Goal: Information Seeking & Learning: Find specific fact

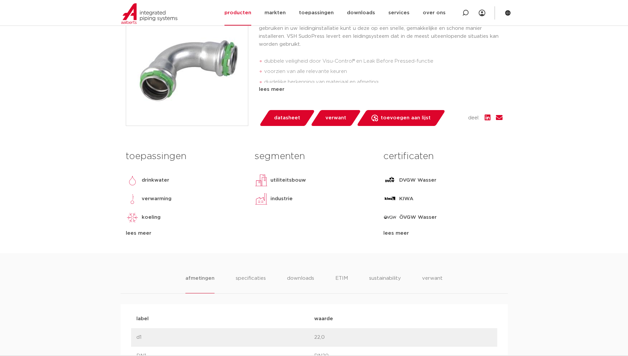
scroll to position [66, 0]
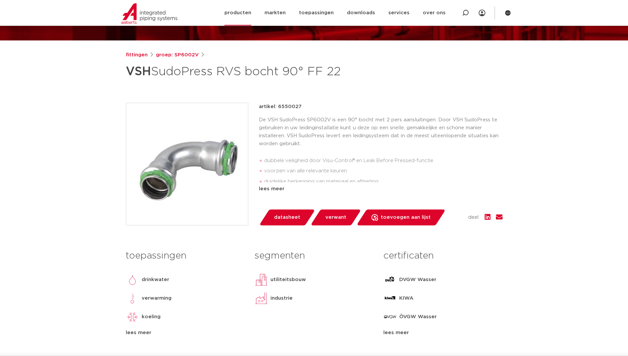
click at [248, 12] on link "producten" at bounding box center [238, 13] width 27 height 26
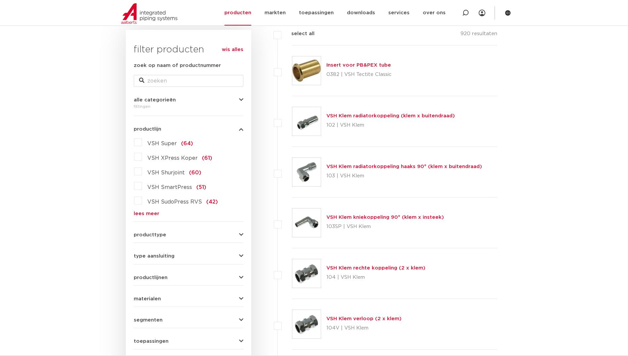
click at [154, 216] on form "zoek op naam of productnummer alle categorieën [GEOGRAPHIC_DATA] [GEOGRAPHIC_DA…" at bounding box center [189, 216] width 110 height 309
click at [148, 211] on link "lees meer" at bounding box center [189, 213] width 110 height 5
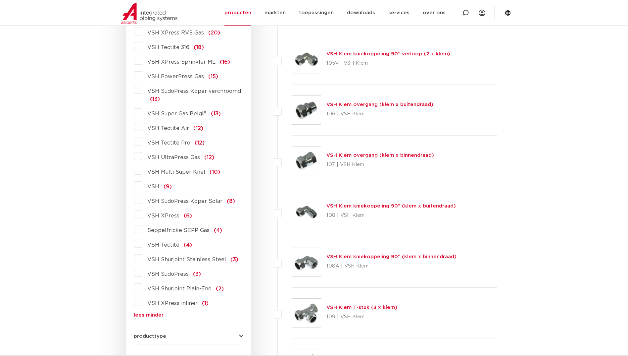
scroll to position [596, 0]
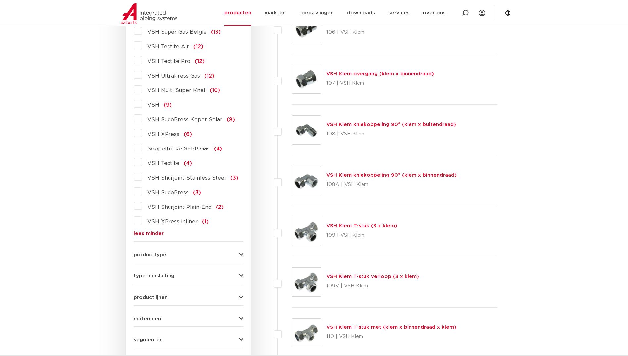
click at [142, 191] on label "VSH SudoPress (3)" at bounding box center [171, 191] width 59 height 11
click at [0, 0] on input "VSH SudoPress (3)" at bounding box center [0, 0] width 0 height 0
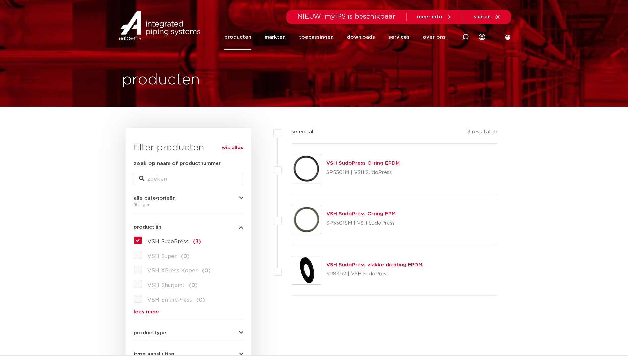
click at [142, 239] on label "VSH SudoPress (3)" at bounding box center [171, 240] width 59 height 11
click at [0, 0] on input "VSH SudoPress (3)" at bounding box center [0, 0] width 0 height 0
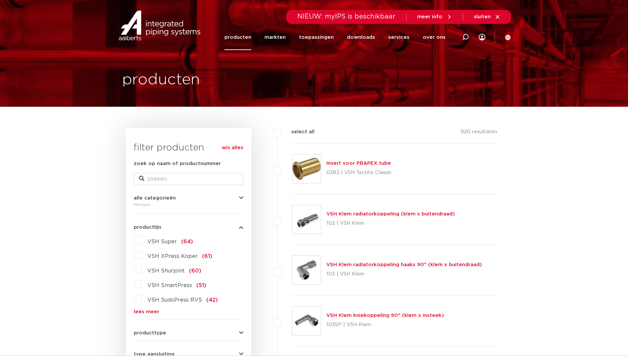
click at [136, 310] on link "lees meer" at bounding box center [189, 311] width 110 height 5
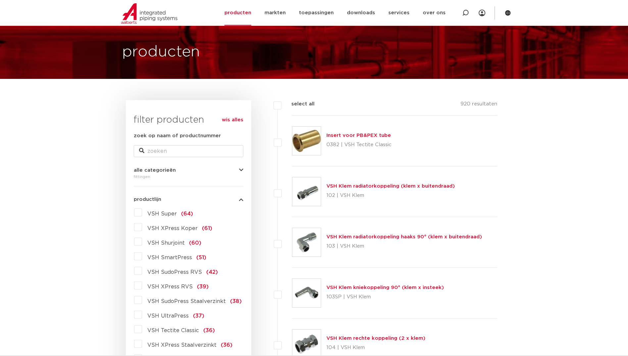
scroll to position [66, 0]
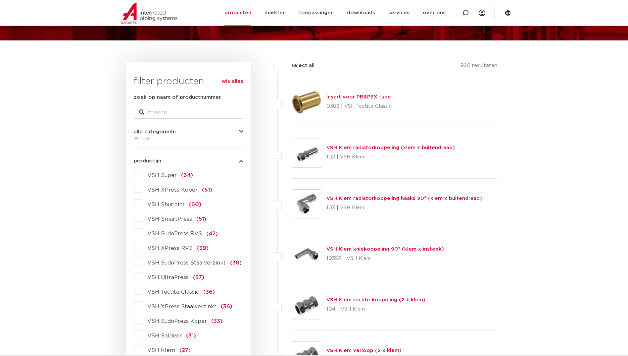
click at [142, 319] on label "VSH SudoPress Koper (33)" at bounding box center [182, 319] width 81 height 11
click at [0, 0] on input "VSH SudoPress Koper (33)" at bounding box center [0, 0] width 0 height 0
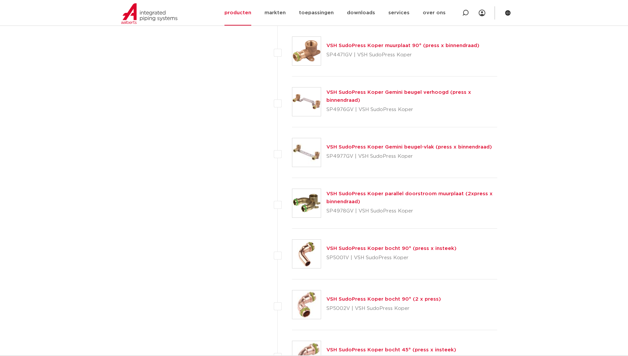
scroll to position [795, 0]
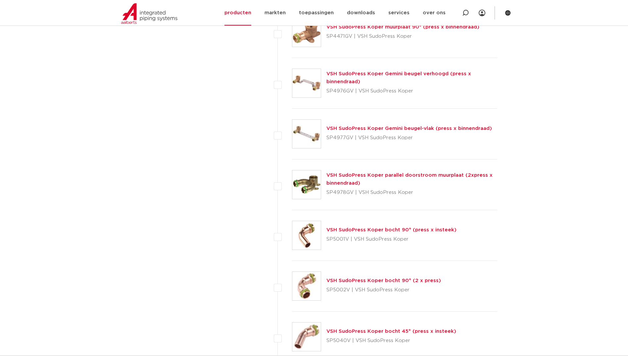
click at [395, 279] on link "VSH SudoPress Koper bocht 90° (2 x press)" at bounding box center [384, 280] width 115 height 5
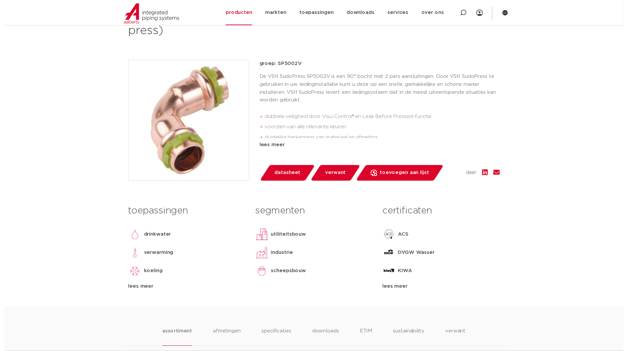
scroll to position [99, 0]
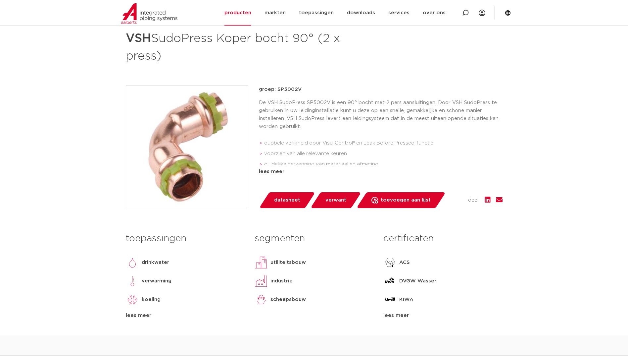
click at [304, 194] on link "datasheet" at bounding box center [287, 200] width 56 height 16
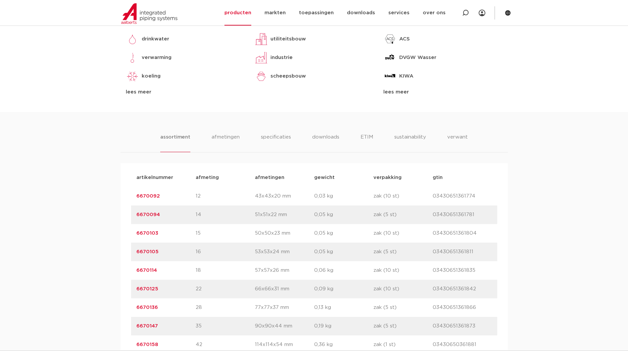
scroll to position [398, 0]
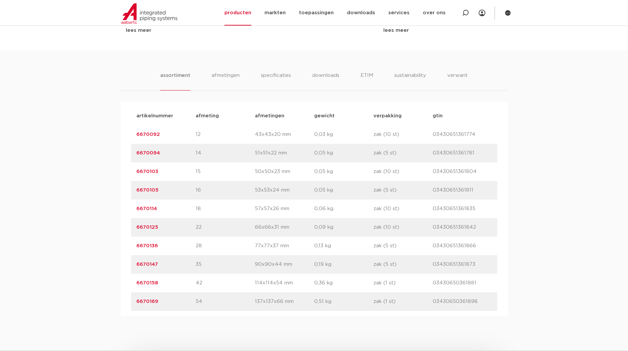
drag, startPoint x: 174, startPoint y: 135, endPoint x: 134, endPoint y: 136, distance: 40.4
click at [134, 136] on div "artikelnummer 6670092 afmeting 12 [GEOGRAPHIC_DATA] 43x43x20 mm gewicht 0,03 kg…" at bounding box center [314, 134] width 366 height 19
copy link "6670092"
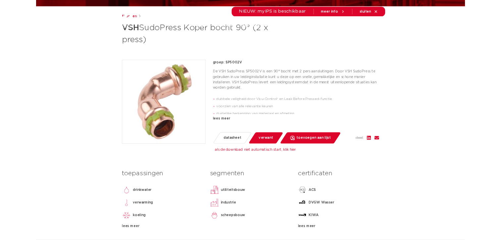
scroll to position [0, 0]
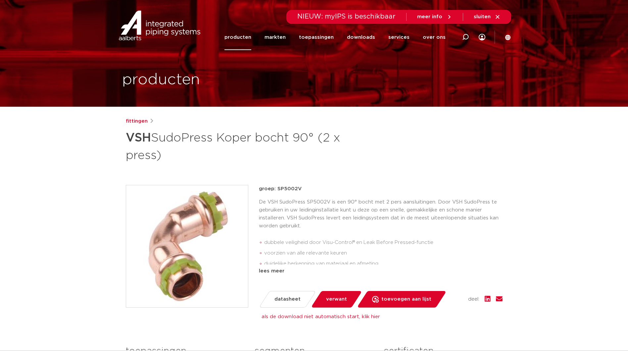
drag, startPoint x: 310, startPoint y: 187, endPoint x: 278, endPoint y: 190, distance: 32.6
click at [278, 190] on p "groep: SP5002V" at bounding box center [381, 189] width 244 height 8
copy p "SP5002V"
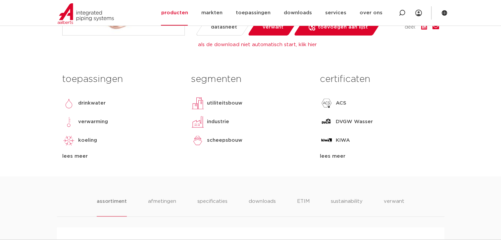
scroll to position [364, 0]
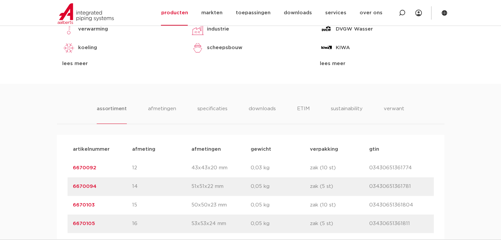
drag, startPoint x: 100, startPoint y: 189, endPoint x: 97, endPoint y: 186, distance: 4.5
click at [100, 189] on p "6670094" at bounding box center [102, 186] width 59 height 8
drag, startPoint x: 97, startPoint y: 186, endPoint x: 64, endPoint y: 184, distance: 33.2
click at [64, 184] on div "artikelnummer afmeting afmetingen gewicht verpakking gtin artikelnummer 6670092…" at bounding box center [251, 242] width 388 height 215
drag, startPoint x: 64, startPoint y: 184, endPoint x: 77, endPoint y: 185, distance: 13.0
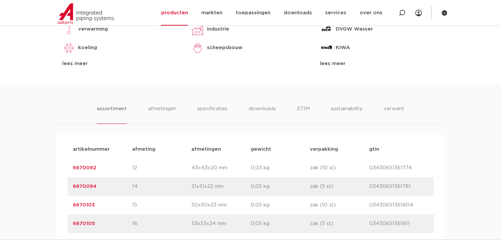
copy link "6670094"
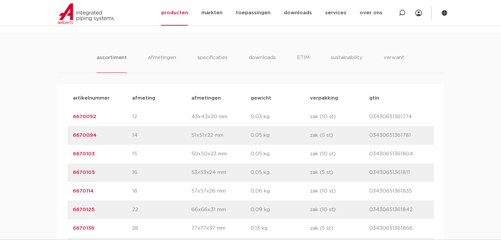
scroll to position [431, 0]
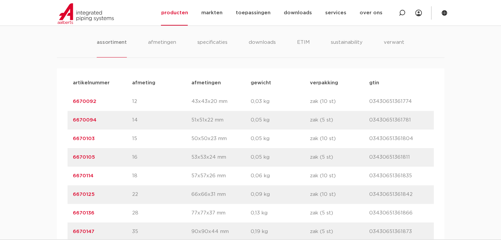
copy link "6670094"
drag, startPoint x: 94, startPoint y: 104, endPoint x: 84, endPoint y: 100, distance: 11.2
click at [85, 102] on link "6670092" at bounding box center [85, 101] width 24 height 5
click at [84, 99] on link "6670092" at bounding box center [85, 101] width 24 height 5
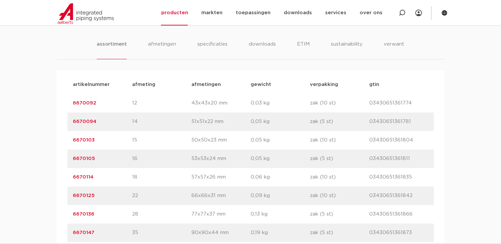
scroll to position [431, 0]
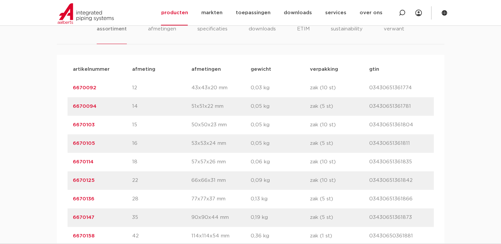
drag, startPoint x: 97, startPoint y: 87, endPoint x: 73, endPoint y: 88, distance: 23.9
click at [73, 88] on p "6670092" at bounding box center [102, 88] width 59 height 8
copy link "6670092"
drag, startPoint x: 97, startPoint y: 125, endPoint x: 72, endPoint y: 125, distance: 25.5
click at [72, 125] on div "artikelnummer 6670103 afmeting 15 [GEOGRAPHIC_DATA] 50x50x23 mm gewicht 0,05 kg…" at bounding box center [251, 125] width 366 height 19
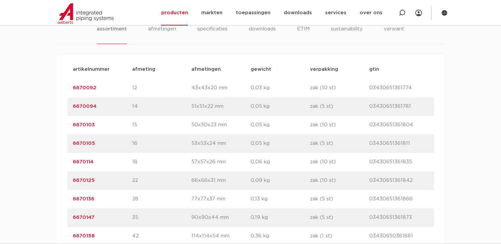
copy link "6670103"
drag, startPoint x: 86, startPoint y: 107, endPoint x: 65, endPoint y: 107, distance: 21.2
click at [65, 107] on div "artikelnummer afmeting afmetingen gewicht verpakking gtin artikelnummer 6670092…" at bounding box center [251, 162] width 388 height 215
drag, startPoint x: 65, startPoint y: 107, endPoint x: 77, endPoint y: 107, distance: 11.3
copy link "6670094"
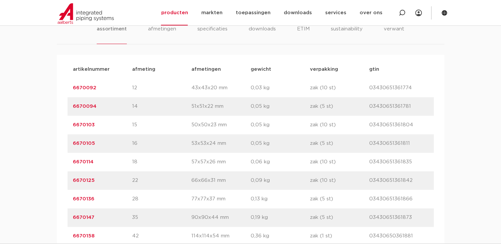
click at [98, 145] on p "6670105" at bounding box center [102, 144] width 59 height 8
drag, startPoint x: 96, startPoint y: 141, endPoint x: 68, endPoint y: 148, distance: 28.6
click at [68, 148] on div "artikelnummer 6670105 afmeting 16 afmetingen 53x53x24 mm gewicht 0,05 kg verpak…" at bounding box center [251, 144] width 366 height 19
drag, startPoint x: 68, startPoint y: 148, endPoint x: 79, endPoint y: 145, distance: 11.7
copy link "6670105"
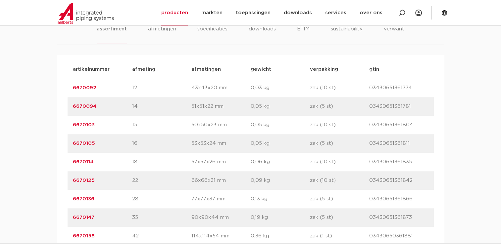
scroll to position [464, 0]
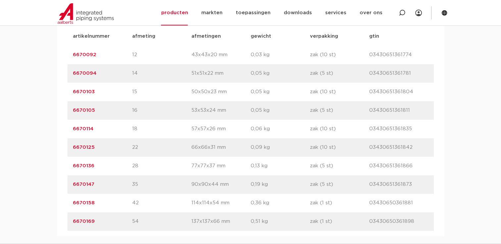
drag, startPoint x: 95, startPoint y: 131, endPoint x: 76, endPoint y: 131, distance: 19.9
click at [75, 131] on p "6670114" at bounding box center [102, 129] width 59 height 8
drag, startPoint x: 77, startPoint y: 131, endPoint x: 68, endPoint y: 129, distance: 9.4
click at [68, 129] on div "artikelnummer 6670114 afmeting 18 afmetingen 57x57x26 mm gewicht 0,06 kg verpak…" at bounding box center [251, 129] width 366 height 19
drag, startPoint x: 72, startPoint y: 129, endPoint x: 92, endPoint y: 127, distance: 20.9
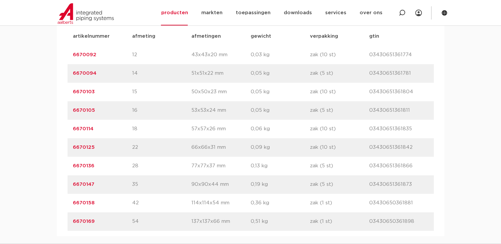
click at [92, 127] on div "artikelnummer 6670114 afmeting 18 afmetingen 57x57x26 mm gewicht 0,06 kg verpak…" at bounding box center [251, 129] width 366 height 19
drag, startPoint x: 92, startPoint y: 127, endPoint x: 86, endPoint y: 128, distance: 6.4
copy link "6670114"
drag, startPoint x: 97, startPoint y: 146, endPoint x: 69, endPoint y: 146, distance: 28.2
click at [69, 146] on div "artikelnummer 6670125 afmeting 22 afmetingen 66x66x31 mm gewicht 0,09 kg verpak…" at bounding box center [251, 147] width 366 height 19
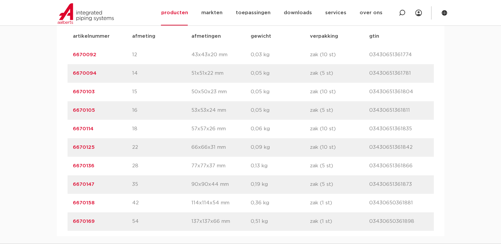
drag, startPoint x: 69, startPoint y: 146, endPoint x: 75, endPoint y: 147, distance: 5.7
copy link "6670125"
drag, startPoint x: 104, startPoint y: 169, endPoint x: 62, endPoint y: 171, distance: 42.1
click at [62, 171] on div "artikelnummer afmeting afmetingen gewicht verpakking gtin artikelnummer 6670092…" at bounding box center [251, 129] width 388 height 215
drag, startPoint x: 62, startPoint y: 171, endPoint x: 82, endPoint y: 167, distance: 20.2
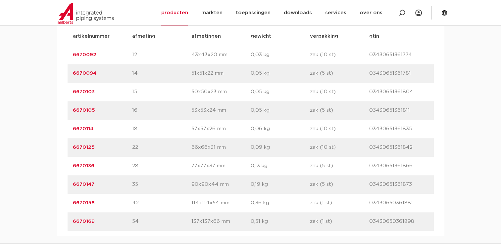
copy link "6670136"
drag, startPoint x: 95, startPoint y: 186, endPoint x: 68, endPoint y: 183, distance: 27.4
click at [68, 183] on div "artikelnummer 6670147 afmeting 35 afmetingen 90x90x44 mm gewicht 0,19 kg verpak…" at bounding box center [251, 185] width 366 height 19
drag, startPoint x: 68, startPoint y: 183, endPoint x: 74, endPoint y: 184, distance: 6.1
copy link "6670147"
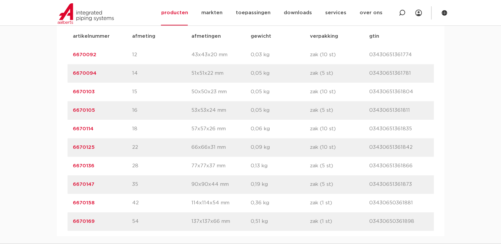
drag, startPoint x: 102, startPoint y: 205, endPoint x: 35, endPoint y: 205, distance: 67.3
click at [35, 205] on div "assortiment afmetingen specificaties downloads ETIM sustainability verwant asso…" at bounding box center [250, 104] width 501 height 266
drag, startPoint x: 35, startPoint y: 205, endPoint x: 78, endPoint y: 205, distance: 43.4
copy link "6670158"
drag, startPoint x: 109, startPoint y: 225, endPoint x: 64, endPoint y: 220, distance: 45.3
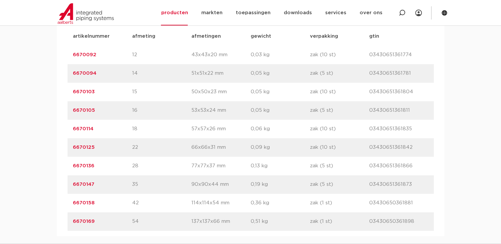
click at [63, 220] on div "artikelnummer afmeting afmetingen gewicht verpakking gtin artikelnummer 6670092…" at bounding box center [251, 129] width 388 height 215
drag, startPoint x: 64, startPoint y: 220, endPoint x: 85, endPoint y: 223, distance: 22.1
copy link "6670169"
drag, startPoint x: 99, startPoint y: 201, endPoint x: 72, endPoint y: 195, distance: 27.8
click at [72, 195] on div "artikelnummer 6670158 afmeting 42 afmetingen 114x114x54 mm gewicht 0,36 kg verp…" at bounding box center [251, 203] width 366 height 19
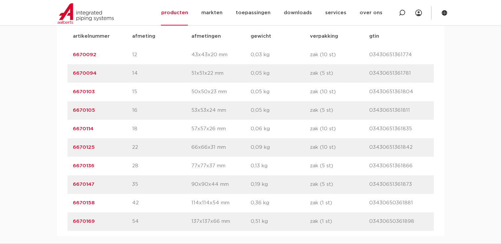
drag, startPoint x: 72, startPoint y: 195, endPoint x: 81, endPoint y: 205, distance: 12.9
click at [95, 187] on p "6670147" at bounding box center [102, 185] width 59 height 8
drag, startPoint x: 98, startPoint y: 184, endPoint x: 67, endPoint y: 184, distance: 31.1
click at [67, 184] on div "artikelnummer afmeting afmetingen gewicht verpakking gtin artikelnummer 6670092…" at bounding box center [251, 129] width 388 height 215
drag, startPoint x: 67, startPoint y: 184, endPoint x: 80, endPoint y: 186, distance: 13.2
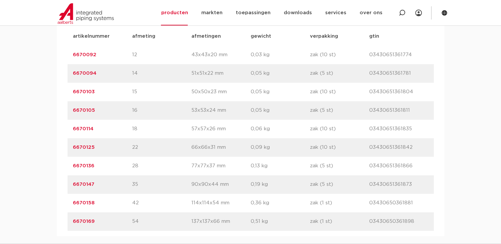
drag, startPoint x: 97, startPoint y: 167, endPoint x: 74, endPoint y: 169, distance: 22.9
click at [74, 169] on p "6670136" at bounding box center [102, 166] width 59 height 8
click at [96, 148] on p "6670125" at bounding box center [102, 148] width 59 height 8
drag, startPoint x: 98, startPoint y: 148, endPoint x: 75, endPoint y: 144, distance: 23.5
click at [75, 144] on p "6670125" at bounding box center [102, 148] width 59 height 8
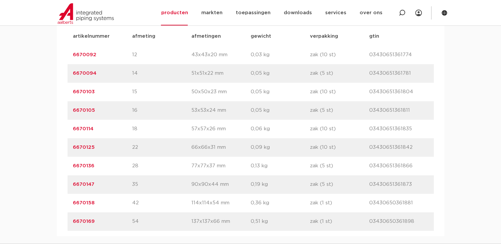
click at [72, 146] on div "artikelnummer 6670125 afmeting 22 afmetingen 66x66x31 mm gewicht 0,09 kg verpak…" at bounding box center [251, 147] width 366 height 19
drag, startPoint x: 99, startPoint y: 148, endPoint x: 95, endPoint y: 148, distance: 4.0
click at [95, 148] on p "6670125" at bounding box center [102, 148] width 59 height 8
drag, startPoint x: 96, startPoint y: 148, endPoint x: 73, endPoint y: 149, distance: 22.9
click at [73, 149] on p "6670125" at bounding box center [102, 148] width 59 height 8
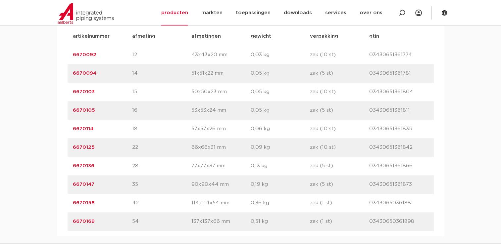
drag, startPoint x: 106, startPoint y: 127, endPoint x: 73, endPoint y: 133, distance: 34.4
click at [73, 133] on div "artikelnummer 6670114 afmeting 18 afmetingen 57x57x26 mm gewicht 0,06 kg verpak…" at bounding box center [251, 129] width 366 height 19
drag, startPoint x: 73, startPoint y: 133, endPoint x: 77, endPoint y: 133, distance: 4.0
click at [95, 112] on p "6670105" at bounding box center [102, 111] width 59 height 8
drag, startPoint x: 99, startPoint y: 110, endPoint x: 73, endPoint y: 114, distance: 26.1
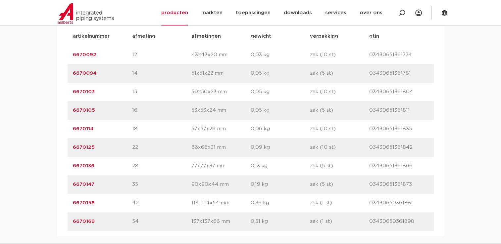
click at [73, 114] on p "6670105" at bounding box center [102, 111] width 59 height 8
click at [94, 96] on div "artikelnummer 6670103 afmeting 15 afmetingen 50x50x23 mm gewicht 0,05 kg verpak…" at bounding box center [251, 92] width 366 height 19
drag, startPoint x: 96, startPoint y: 92, endPoint x: 73, endPoint y: 95, distance: 23.7
click at [72, 95] on div "artikelnummer 6670103 afmeting 15 afmetingen 50x50x23 mm gewicht 0,05 kg verpak…" at bounding box center [251, 92] width 366 height 19
drag, startPoint x: 73, startPoint y: 95, endPoint x: 76, endPoint y: 94, distance: 3.3
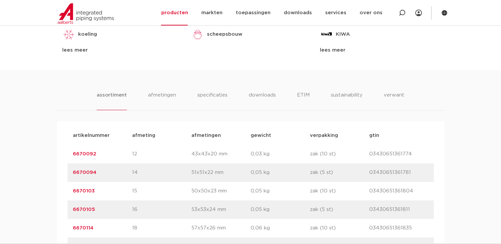
scroll to position [398, 0]
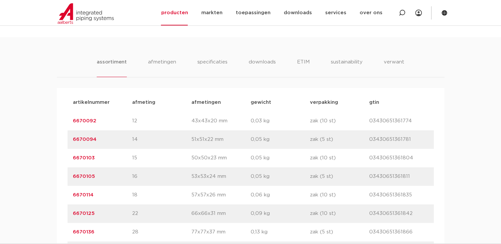
drag, startPoint x: 99, startPoint y: 122, endPoint x: 74, endPoint y: 125, distance: 26.0
click at [74, 125] on p "6670092" at bounding box center [102, 121] width 59 height 8
click at [98, 181] on div "artikelnummer 6670105 afmeting 16 afmetingen 53x53x24 mm gewicht 0,05 kg verpak…" at bounding box center [251, 177] width 366 height 19
drag, startPoint x: 98, startPoint y: 177, endPoint x: 69, endPoint y: 179, distance: 29.2
click at [69, 179] on div "artikelnummer 6670105 afmeting 16 afmetingen 53x53x24 mm gewicht 0,05 kg verpak…" at bounding box center [251, 177] width 366 height 19
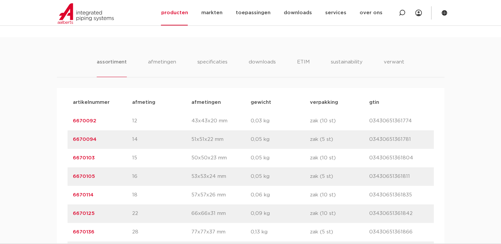
drag, startPoint x: 69, startPoint y: 179, endPoint x: 76, endPoint y: 177, distance: 6.8
drag, startPoint x: 96, startPoint y: 194, endPoint x: 73, endPoint y: 196, distance: 22.6
click at [73, 196] on p "6670114" at bounding box center [102, 195] width 59 height 8
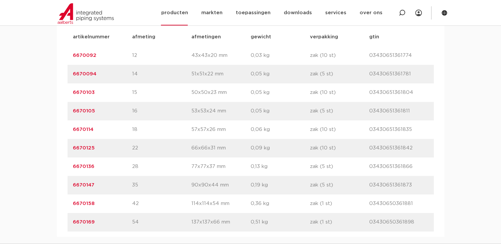
scroll to position [464, 0]
drag, startPoint x: 94, startPoint y: 148, endPoint x: 73, endPoint y: 151, distance: 21.7
click at [72, 151] on div "artikelnummer 6670125 afmeting 22 afmetingen 66x66x31 mm gewicht 0,09 kg verpak…" at bounding box center [251, 147] width 366 height 19
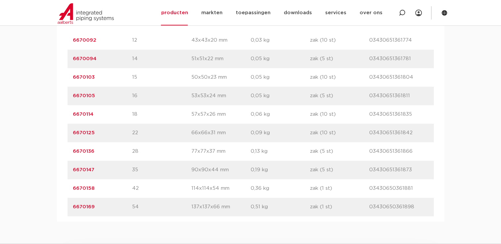
scroll to position [497, 0]
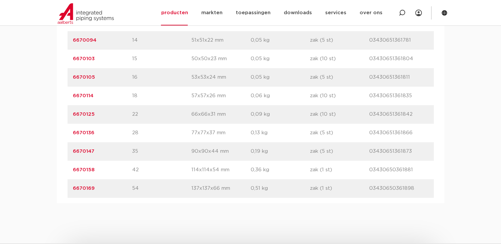
drag, startPoint x: 101, startPoint y: 132, endPoint x: 72, endPoint y: 133, distance: 28.5
click at [72, 133] on div "artikelnummer 6670136 afmeting 28 afmetingen 77x77x37 mm gewicht 0,13 kg verpak…" at bounding box center [251, 133] width 366 height 19
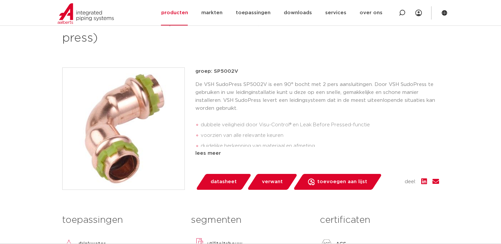
scroll to position [133, 0]
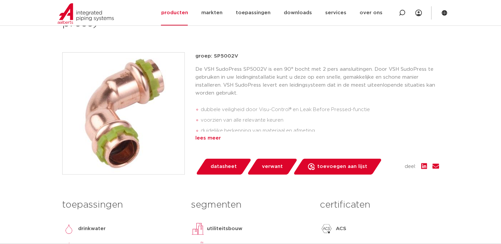
click at [208, 140] on div "lees meer" at bounding box center [317, 139] width 244 height 8
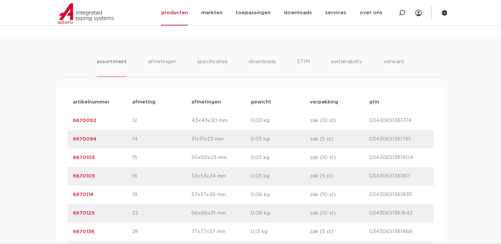
scroll to position [431, 0]
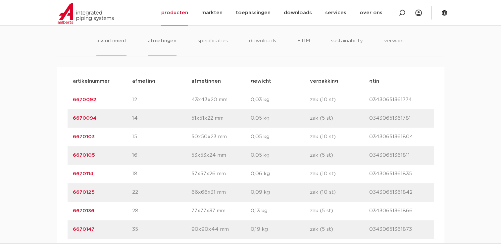
click at [160, 44] on li "afmetingen" at bounding box center [162, 46] width 29 height 19
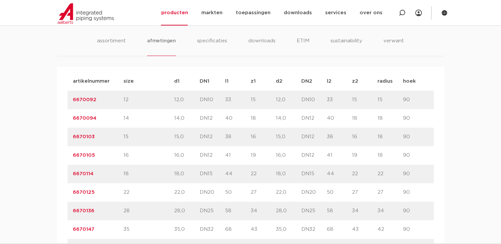
scroll to position [464, 0]
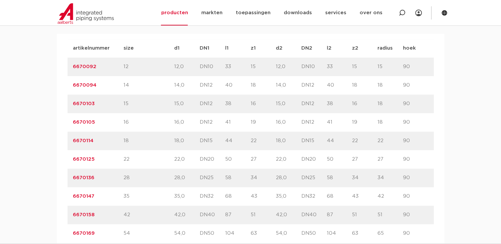
drag, startPoint x: 102, startPoint y: 160, endPoint x: 72, endPoint y: 164, distance: 31.1
click at [72, 164] on div "artikelnummer 6670125 size 22" at bounding box center [251, 159] width 366 height 19
drag, startPoint x: 72, startPoint y: 164, endPoint x: 78, endPoint y: 162, distance: 6.2
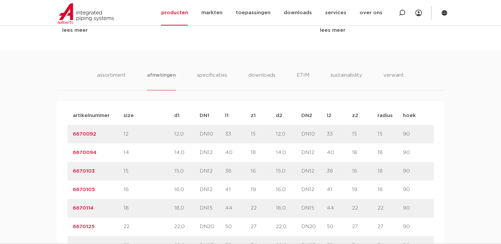
scroll to position [497, 0]
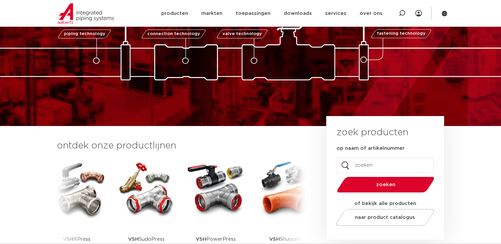
scroll to position [99, 0]
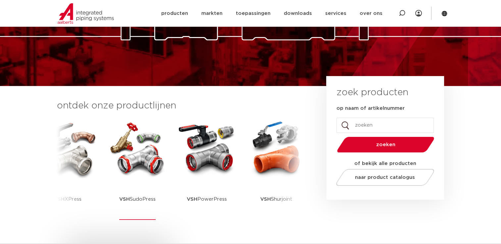
click at [119, 149] on img at bounding box center [138, 149] width 60 height 60
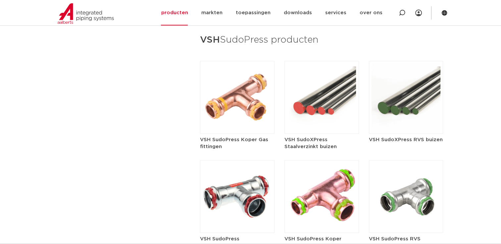
scroll to position [828, 0]
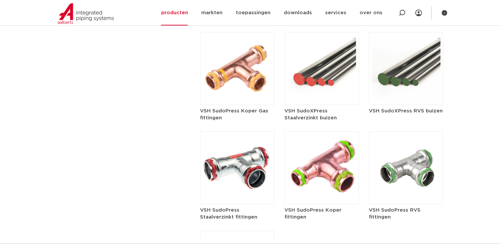
click at [411, 165] on img at bounding box center [406, 168] width 75 height 73
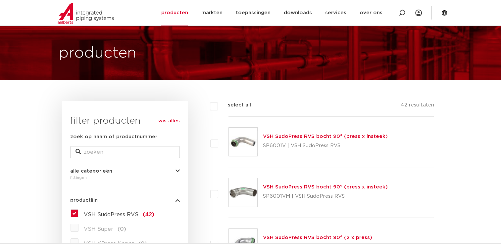
scroll to position [99, 0]
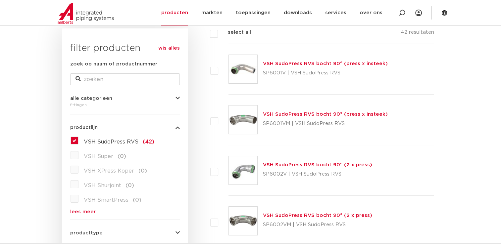
click at [294, 164] on link "VSH SudoPress RVS bocht 90° (2 x press)" at bounding box center [317, 165] width 109 height 5
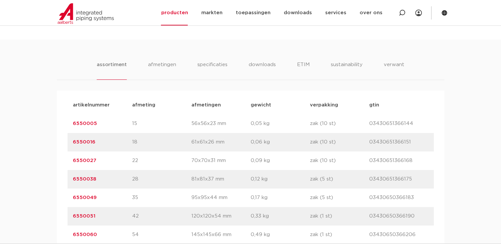
scroll to position [464, 0]
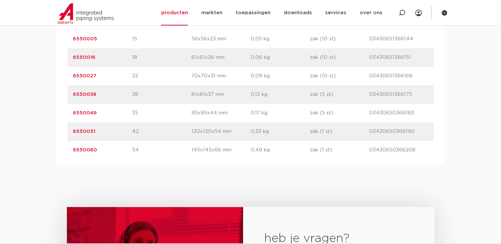
drag, startPoint x: 95, startPoint y: 96, endPoint x: 68, endPoint y: 99, distance: 28.0
click at [68, 99] on div "artikelnummer 6550038 afmeting 28 afmetingen 81x81x37 mm gewicht 0,12 kg verpak…" at bounding box center [251, 94] width 366 height 19
drag, startPoint x: 68, startPoint y: 99, endPoint x: 76, endPoint y: 96, distance: 8.8
copy link "6550038"
drag, startPoint x: 102, startPoint y: 116, endPoint x: 64, endPoint y: 111, distance: 38.8
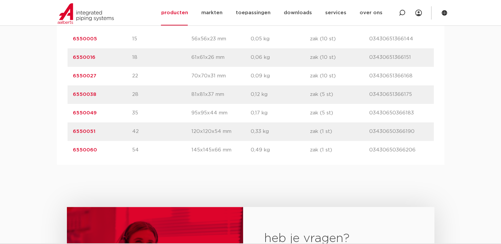
click at [63, 111] on div "artikelnummer afmeting afmetingen gewicht verpakking gtin artikelnummer 6550005…" at bounding box center [251, 85] width 388 height 159
drag, startPoint x: 64, startPoint y: 111, endPoint x: 77, endPoint y: 116, distance: 14.5
copy link "6550049"
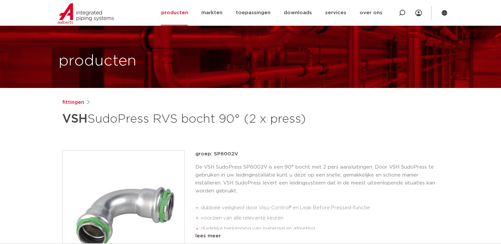
scroll to position [0, 0]
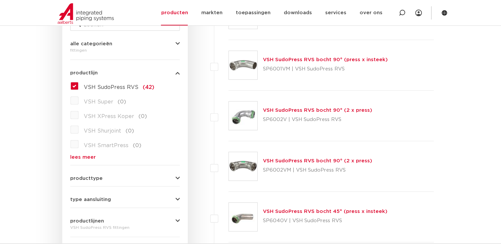
scroll to position [166, 0]
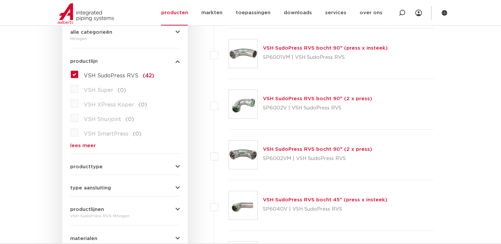
click at [255, 107] on img at bounding box center [243, 104] width 28 height 28
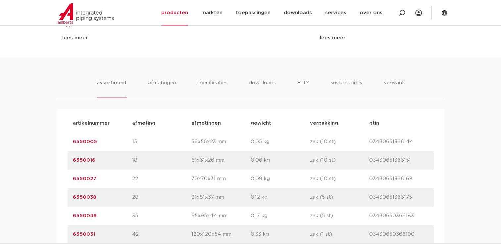
scroll to position [431, 0]
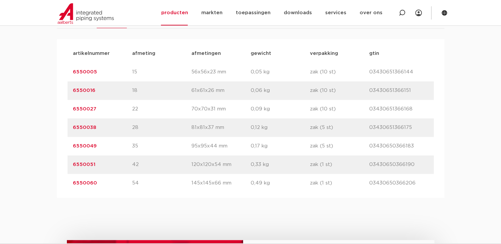
drag, startPoint x: 103, startPoint y: 126, endPoint x: 58, endPoint y: 132, distance: 45.1
click at [58, 132] on div "artikelnummer afmeting [GEOGRAPHIC_DATA] gewicht verpakking gtin artikelnummer …" at bounding box center [251, 118] width 388 height 159
drag, startPoint x: 58, startPoint y: 132, endPoint x: 73, endPoint y: 132, distance: 14.6
copy link "6550038"
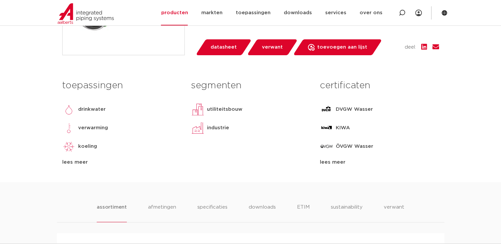
scroll to position [232, 0]
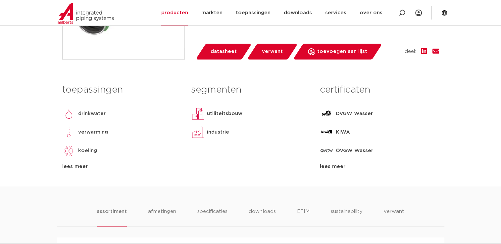
click at [263, 56] on span "verwant" at bounding box center [272, 51] width 21 height 11
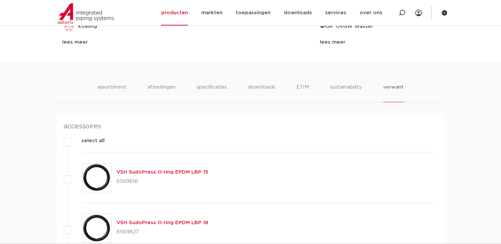
scroll to position [352, 0]
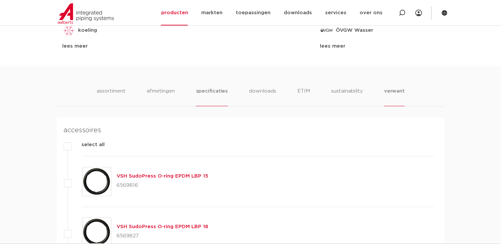
click at [221, 90] on li "specificaties" at bounding box center [212, 96] width 32 height 19
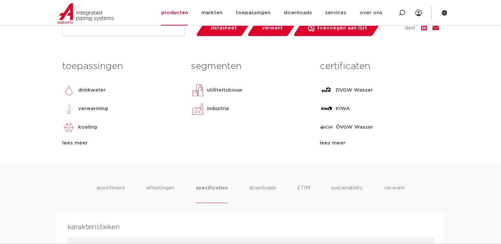
scroll to position [253, 0]
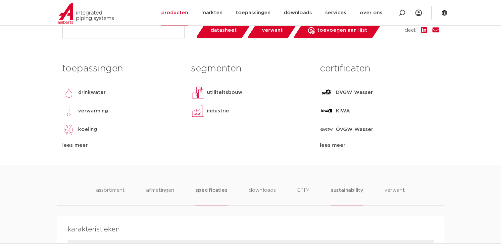
click at [350, 194] on li "sustainability" at bounding box center [347, 196] width 32 height 19
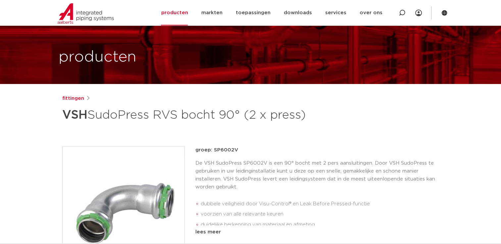
scroll to position [0, 0]
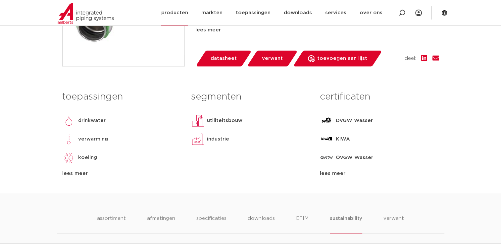
scroll to position [232, 0]
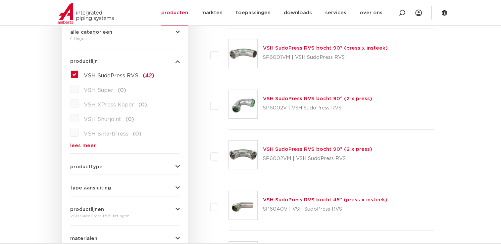
click at [79, 75] on label "VSH SudoPress RVS (42)" at bounding box center [117, 74] width 76 height 11
click at [0, 0] on input "VSH SudoPress RVS (42)" at bounding box center [0, 0] width 0 height 0
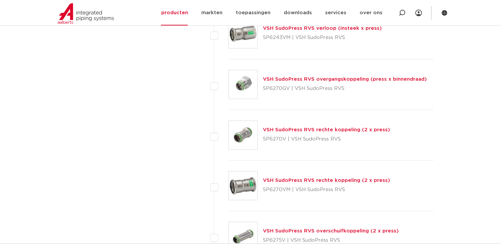
scroll to position [1259, 0]
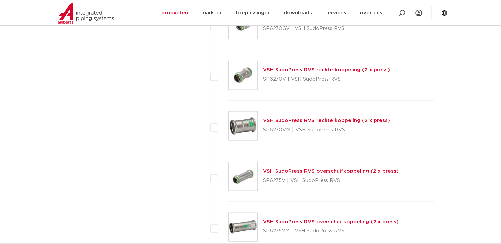
click at [271, 71] on link "VSH SudoPress RVS rechte koppeling (2 x press)" at bounding box center [326, 70] width 127 height 5
click at [272, 68] on link "VSH SudoPress RVS rechte koppeling (2 x press)" at bounding box center [326, 70] width 127 height 5
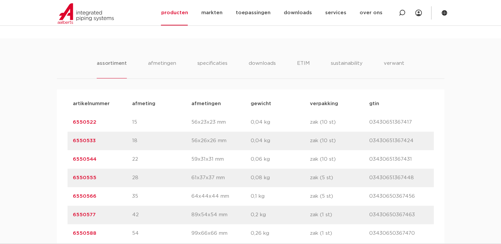
scroll to position [398, 0]
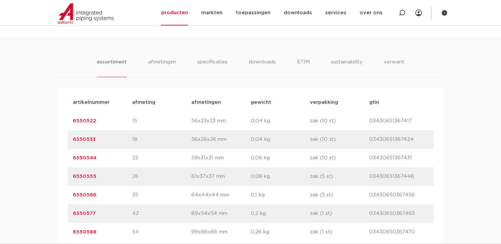
drag, startPoint x: 107, startPoint y: 176, endPoint x: 69, endPoint y: 176, distance: 38.4
click at [69, 176] on div "artikelnummer 6550555 afmeting 28 [GEOGRAPHIC_DATA] 61x37x37 mm gewicht 0,08 kg…" at bounding box center [251, 177] width 366 height 19
drag, startPoint x: 69, startPoint y: 176, endPoint x: 80, endPoint y: 175, distance: 11.0
copy link "6550555"
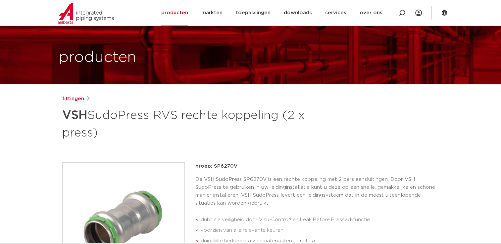
scroll to position [0, 0]
